Goal: Task Accomplishment & Management: Complete application form

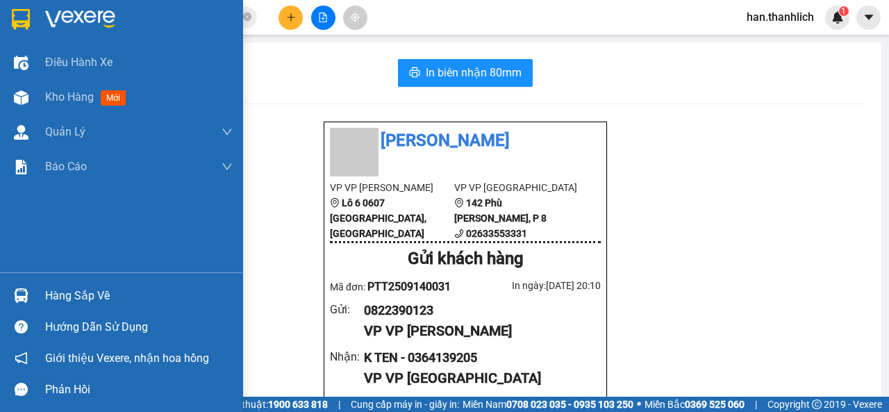
click at [24, 276] on div "Hàng sắp về Hướng dẫn sử dụng Giới thiệu Vexere, nhận hoa hồng Phản hồi" at bounding box center [121, 338] width 243 height 133
click at [10, 287] on div at bounding box center [21, 295] width 24 height 24
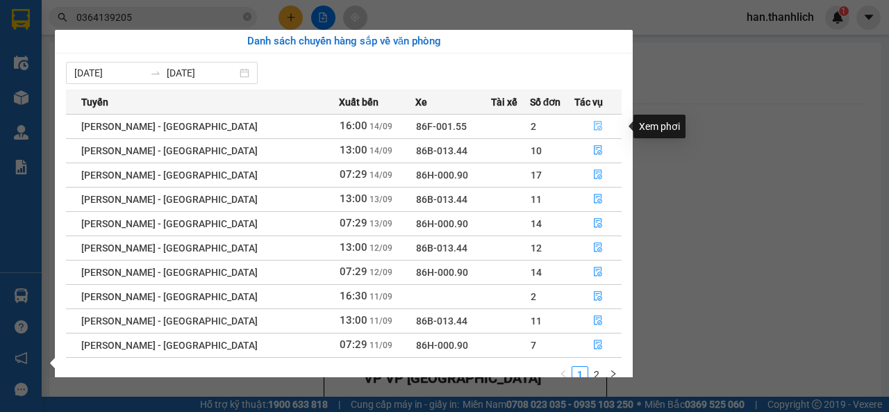
click at [579, 121] on button "button" at bounding box center [598, 126] width 46 height 22
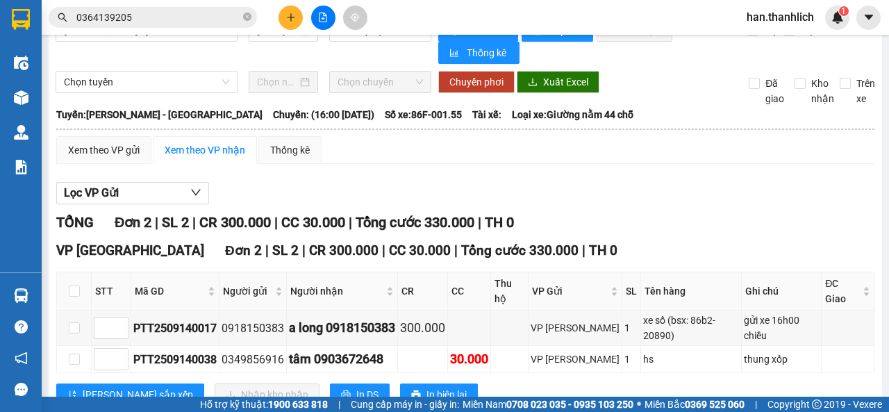
scroll to position [53, 0]
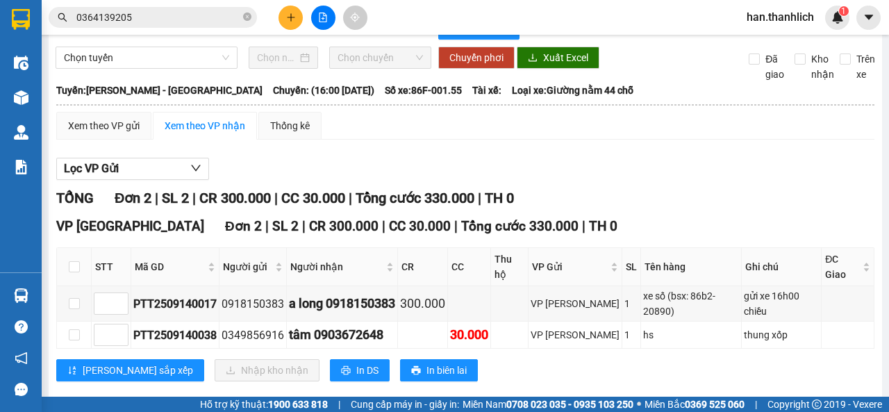
click at [478, 361] on div "VP [GEOGRAPHIC_DATA] 2 | SL 2 | CR 300.000 | CC 30.000 | Tổng cước 330.000 | TH…" at bounding box center [465, 304] width 818 height 176
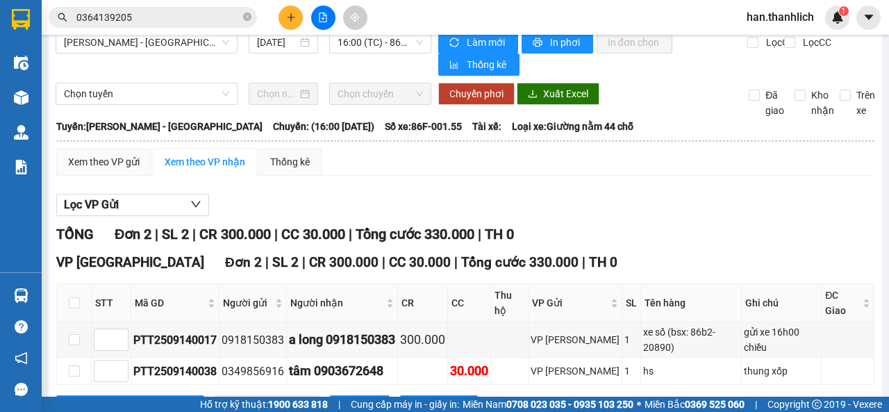
scroll to position [0, 0]
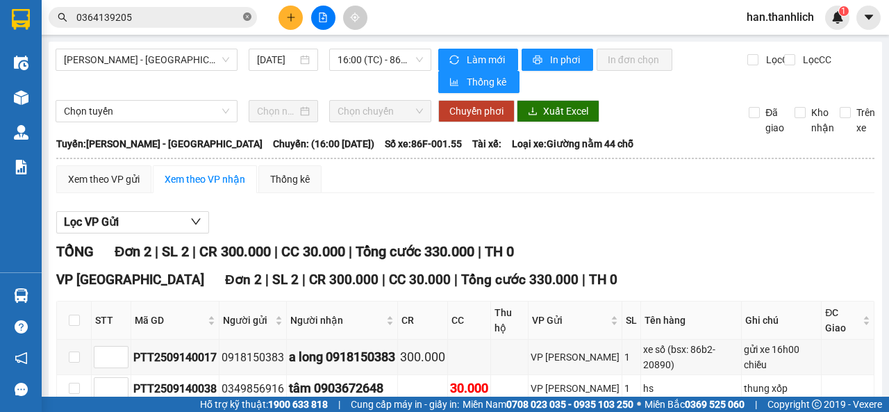
click at [248, 17] on icon "close-circle" at bounding box center [247, 16] width 8 height 8
click at [295, 19] on icon "plus" at bounding box center [291, 17] width 10 height 10
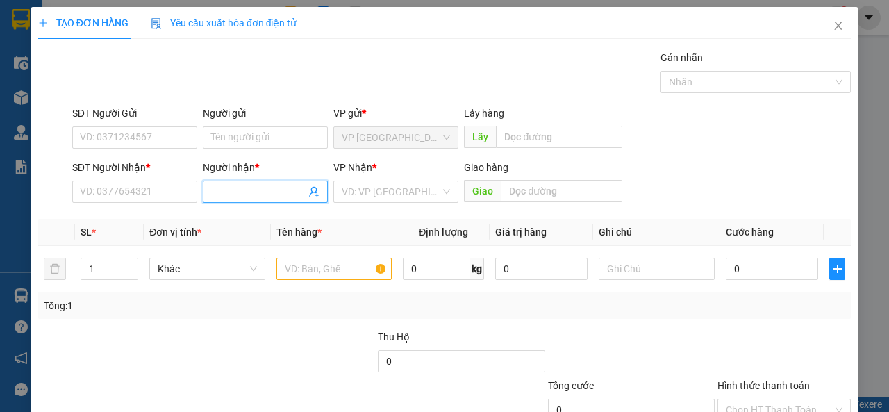
click at [278, 191] on input "Người nhận *" at bounding box center [258, 191] width 94 height 15
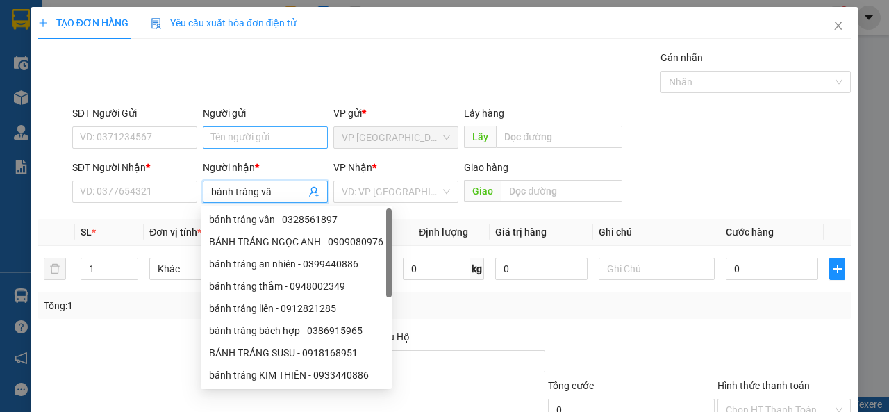
type input "bánh tráng vân"
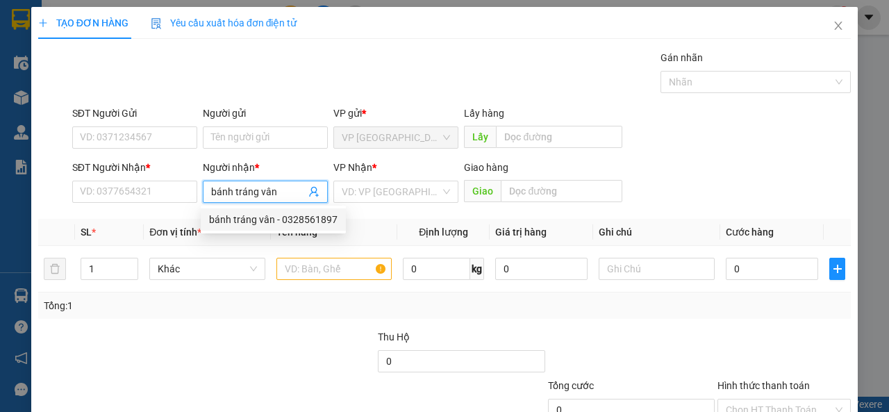
click at [283, 218] on div "bánh tráng vân - 0328561897" at bounding box center [273, 219] width 128 height 15
type input "0328561897"
type input "bánh tráng vân"
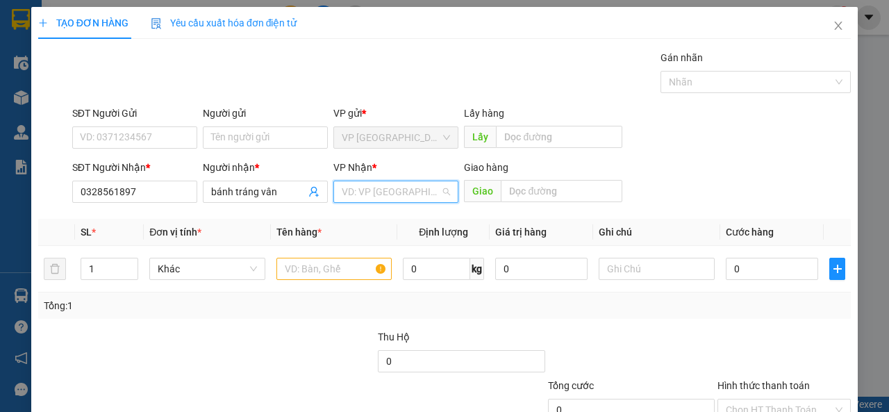
click at [387, 190] on input "search" at bounding box center [391, 191] width 99 height 21
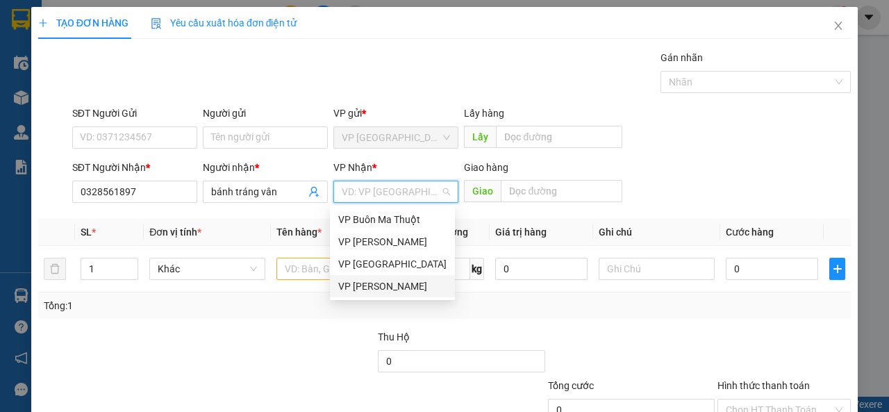
click at [396, 289] on div "VP [PERSON_NAME]" at bounding box center [392, 285] width 108 height 15
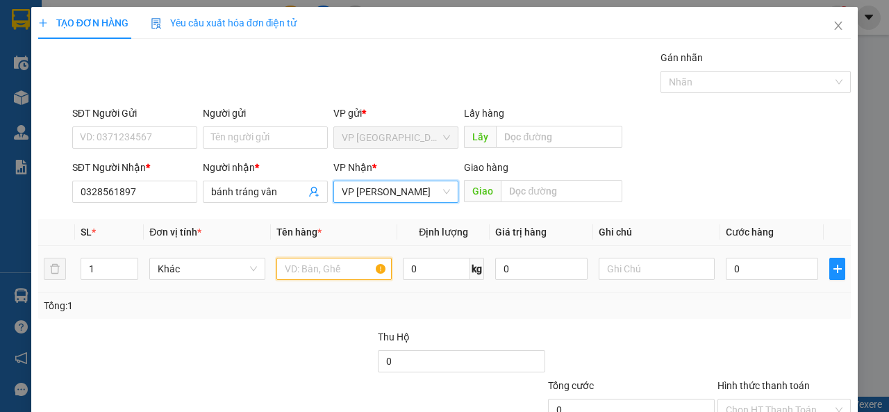
click at [321, 271] on input "text" at bounding box center [334, 269] width 116 height 22
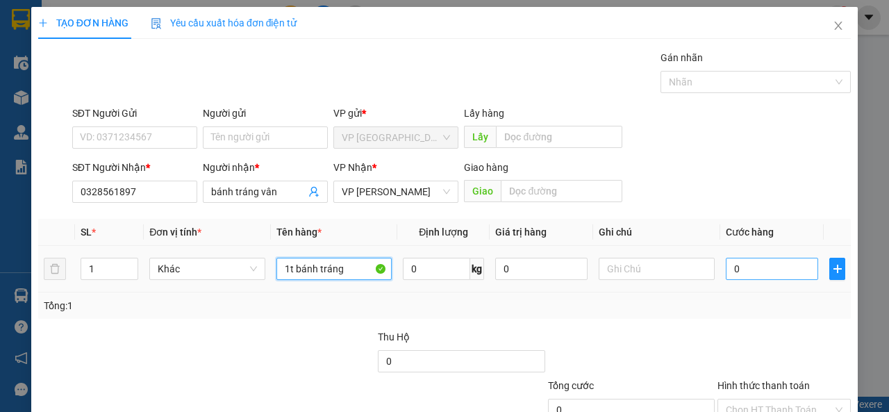
type input "1t bánh tráng"
click at [753, 263] on input "0" at bounding box center [771, 269] width 92 height 22
type input "5"
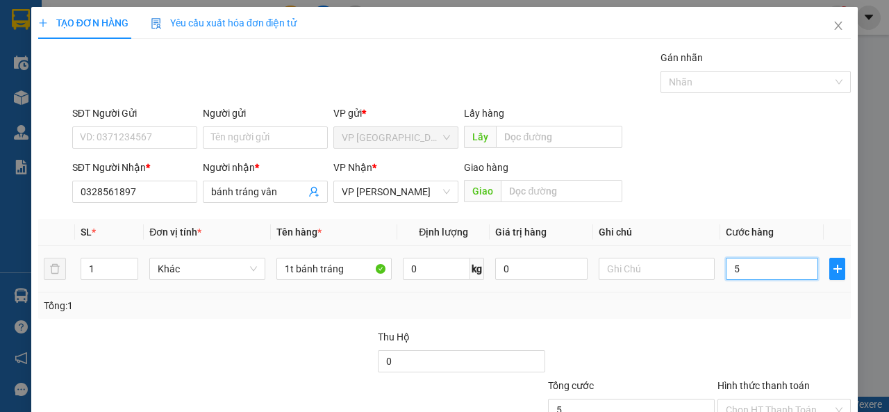
type input "50"
type input "500"
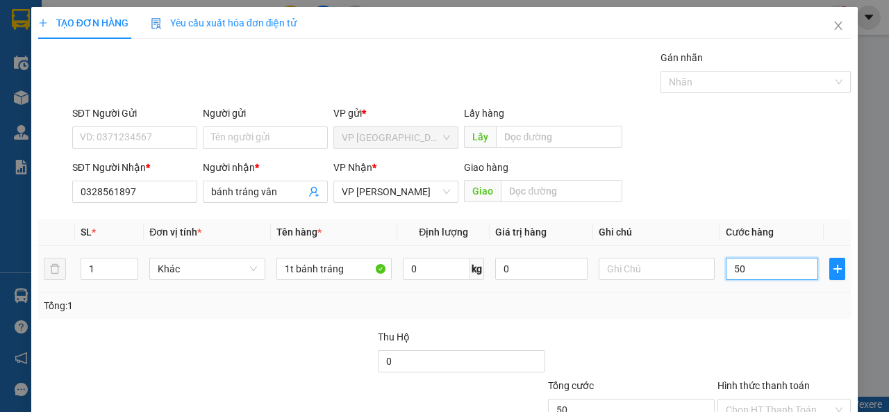
type input "500"
type input "5.000"
type input "50.000"
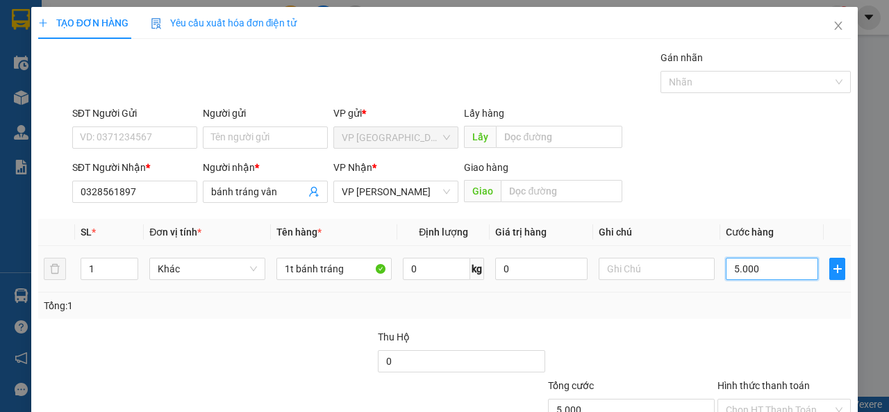
type input "50.000"
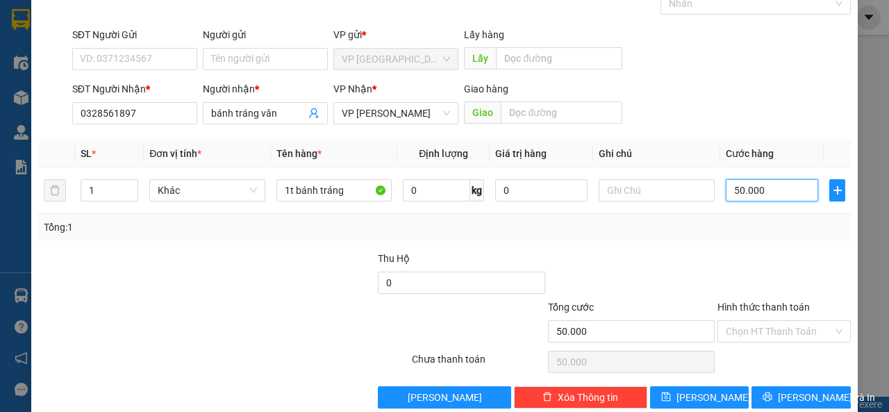
scroll to position [102, 0]
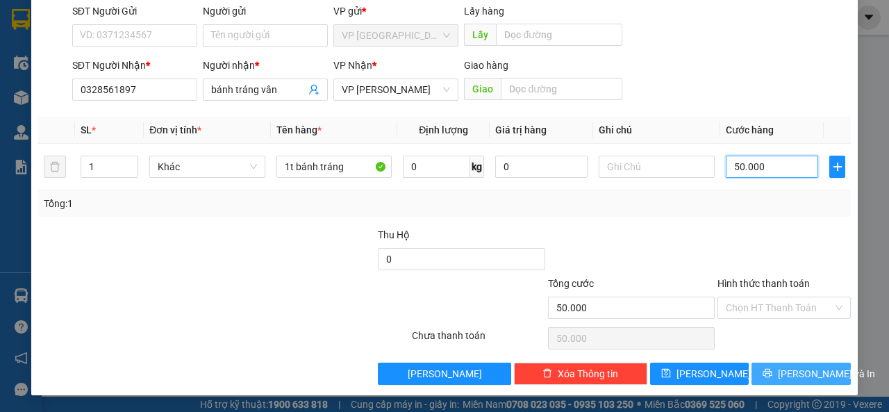
type input "50.000"
click at [804, 364] on button "[PERSON_NAME] và In" at bounding box center [800, 373] width 99 height 22
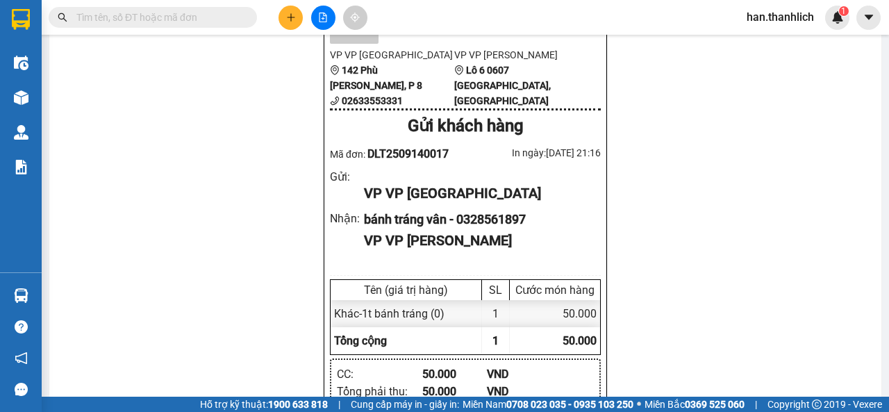
scroll to position [139, 0]
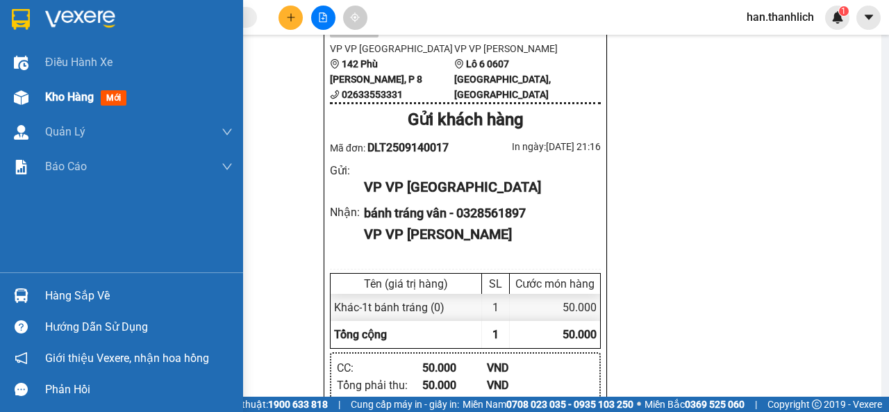
click at [26, 101] on img at bounding box center [21, 97] width 15 height 15
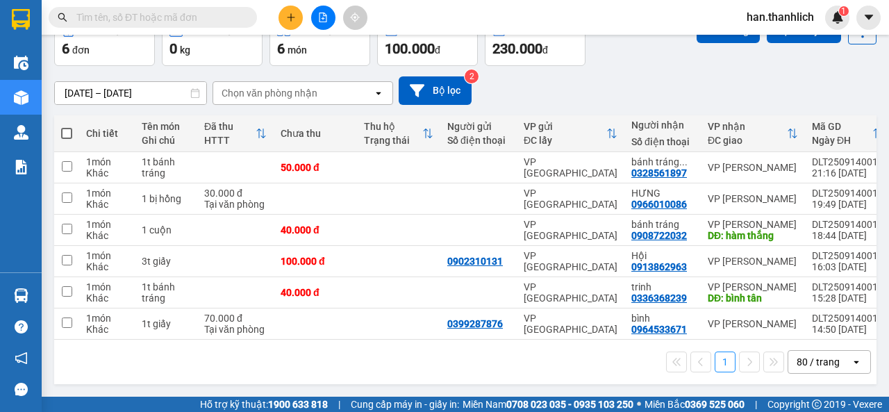
scroll to position [86, 0]
drag, startPoint x: 650, startPoint y: 92, endPoint x: 625, endPoint y: 101, distance: 26.8
click at [648, 92] on div "[DATE] – [DATE] Press the down arrow key to interact with the calendar and sele…" at bounding box center [465, 90] width 822 height 28
